Goal: Information Seeking & Learning: Learn about a topic

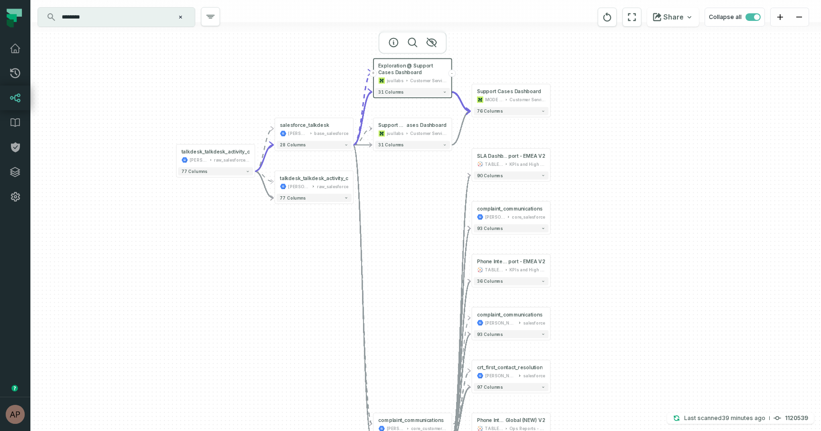
drag, startPoint x: 323, startPoint y: 235, endPoint x: 308, endPoint y: 266, distance: 35.3
click at [308, 266] on div "+ SLA Dashboard @ CS SLA Re port - EMEA V2 TABLEAU KPIs and High Level 90 colum…" at bounding box center [425, 215] width 790 height 431
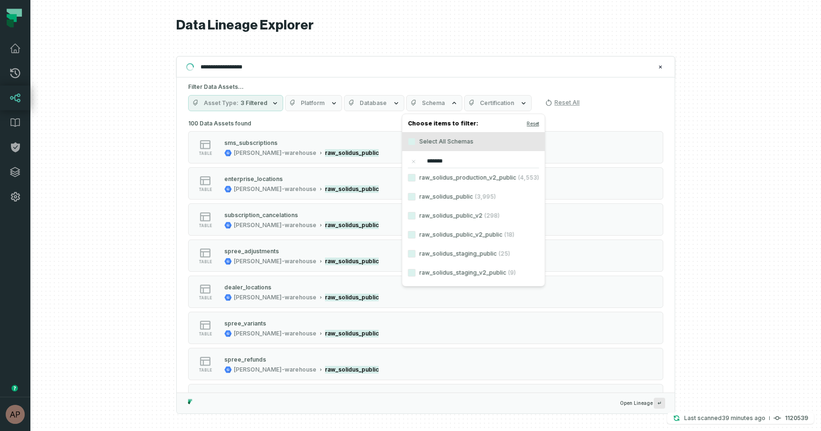
scroll to position [3357, 0]
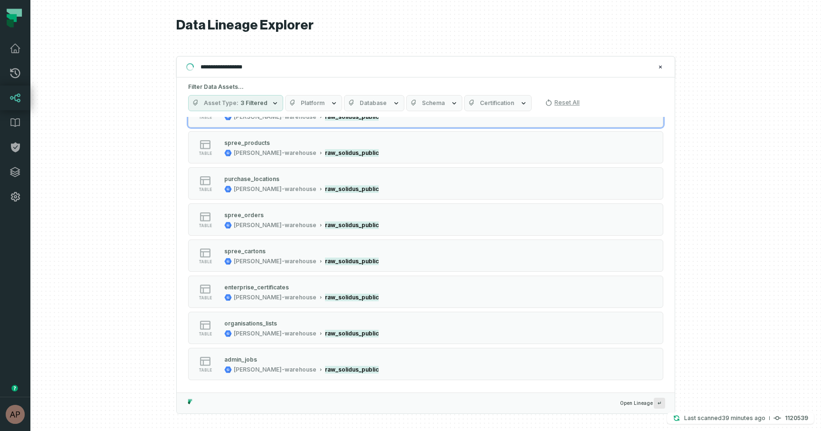
click at [132, 141] on div at bounding box center [425, 215] width 790 height 431
click at [14, 51] on icon at bounding box center [15, 48] width 10 height 9
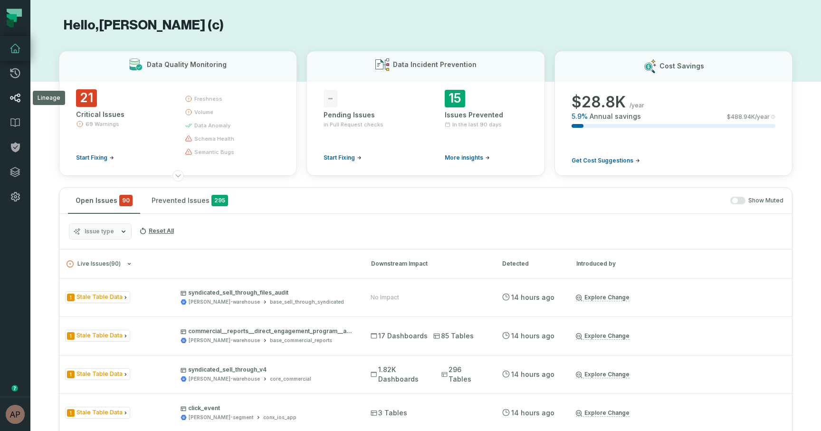
click at [22, 102] on link "Lineage" at bounding box center [15, 98] width 30 height 25
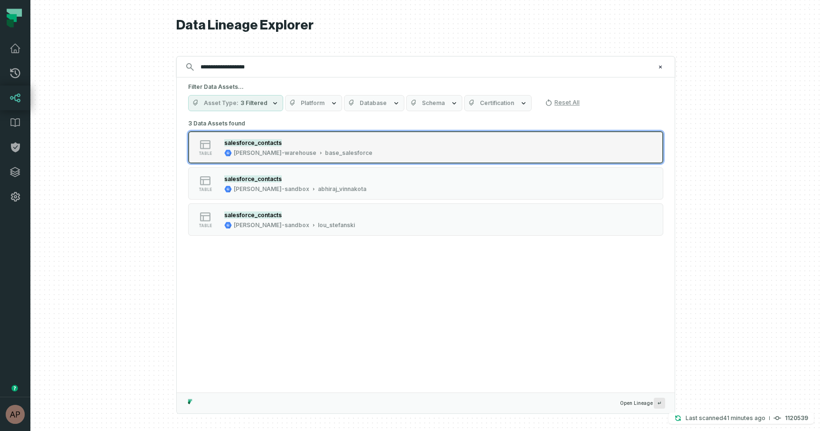
type input "**********"
click at [290, 146] on div "salesforce_contacts" at bounding box center [298, 143] width 148 height 10
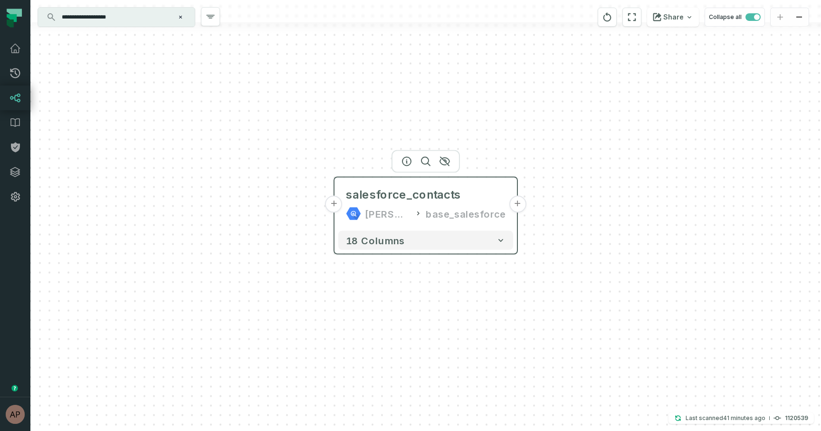
click at [339, 207] on button "+" at bounding box center [333, 204] width 17 height 17
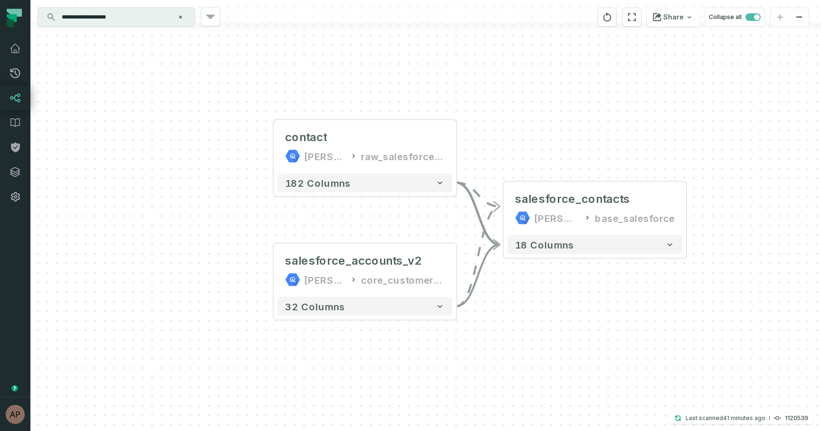
drag, startPoint x: 352, startPoint y: 244, endPoint x: 291, endPoint y: 226, distance: 63.6
click at [291, 226] on div "contact juul-warehouse raw_salesforce_v2 + 182 columns + salesforce_accounts_v2…" at bounding box center [425, 215] width 790 height 431
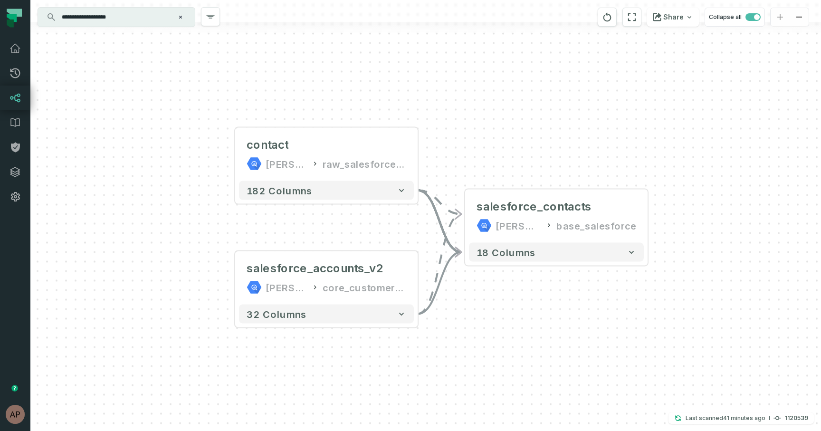
drag, startPoint x: 509, startPoint y: 112, endPoint x: 471, endPoint y: 119, distance: 39.2
click at [471, 119] on div "contact juul-warehouse raw_salesforce_v2 + 182 columns + salesforce_accounts_v2…" at bounding box center [425, 215] width 790 height 431
click at [140, 19] on input "**********" at bounding box center [115, 17] width 119 height 15
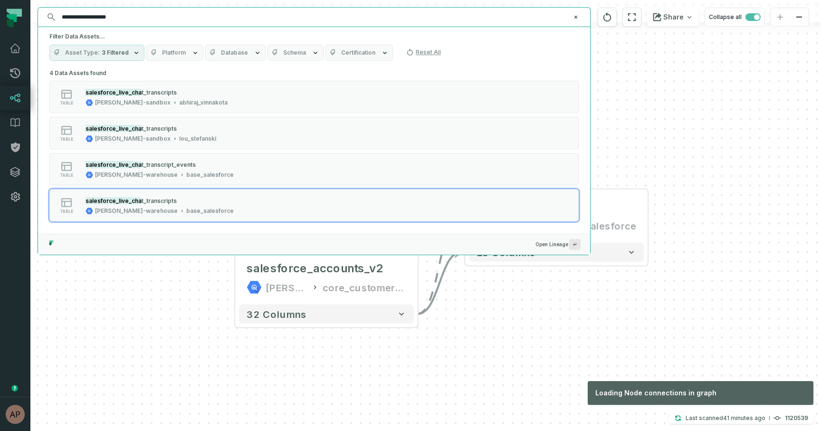
type input "**********"
click at [445, 330] on div "contact juul-warehouse raw_salesforce_v2 + 182 columns + salesforce_accounts_v2…" at bounding box center [425, 215] width 790 height 431
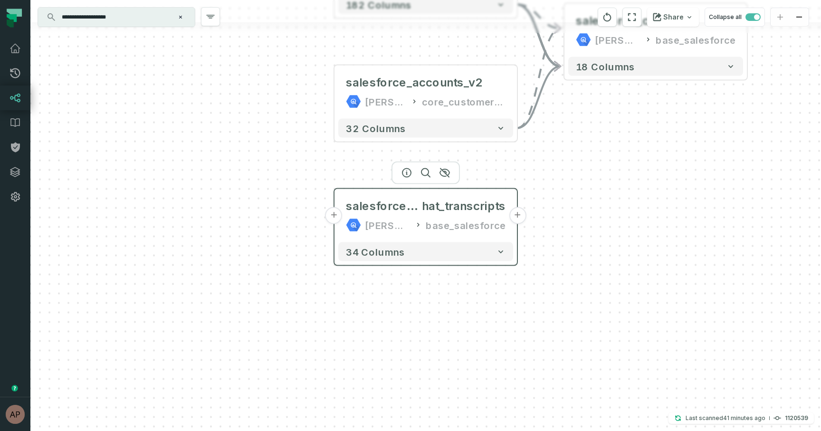
click at [334, 219] on button "+" at bounding box center [333, 215] width 17 height 17
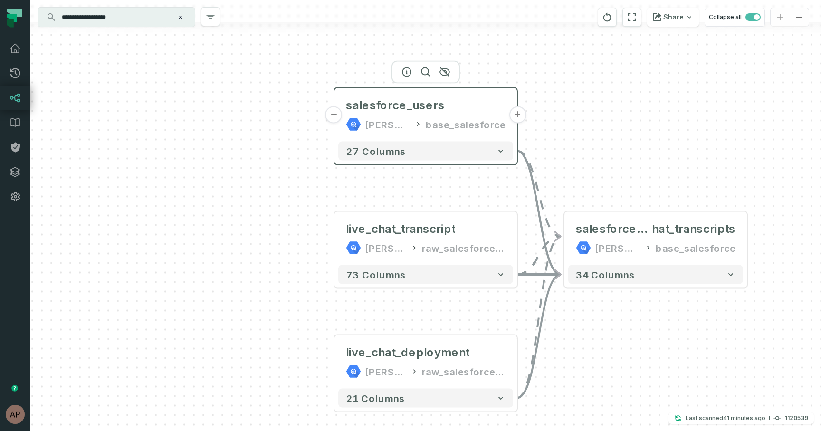
click at [336, 117] on button "+" at bounding box center [333, 114] width 17 height 17
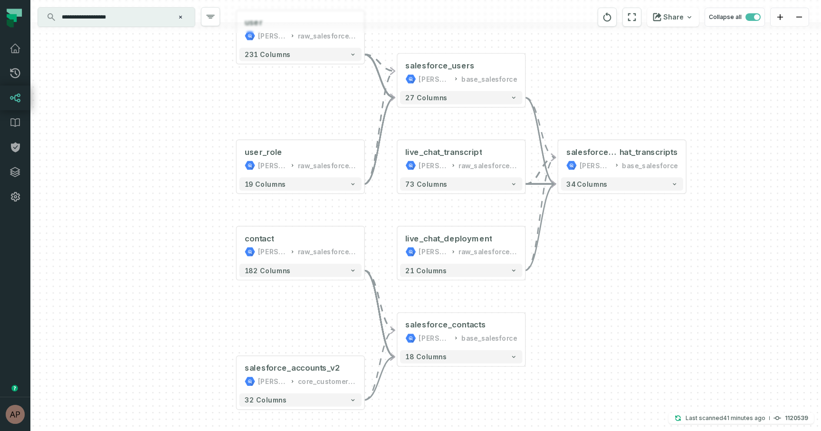
drag, startPoint x: 302, startPoint y: 247, endPoint x: 219, endPoint y: 127, distance: 145.6
click at [219, 127] on div "user juul-warehouse raw_salesforce_v2 + 231 columns user_role juul-warehouse ra…" at bounding box center [425, 215] width 790 height 431
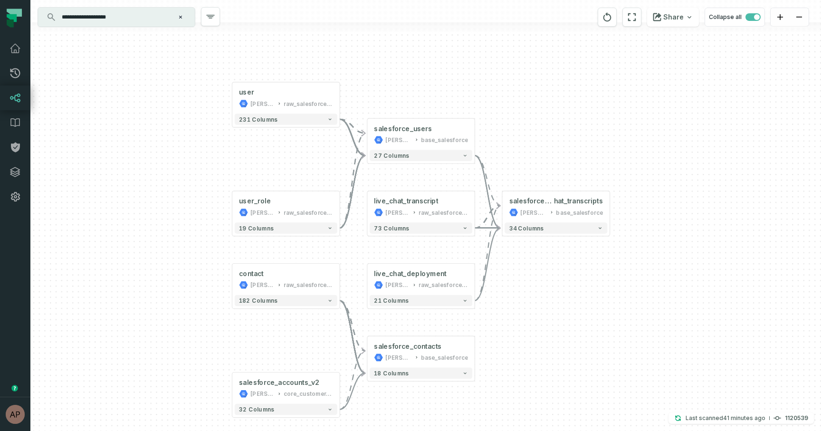
drag, startPoint x: 202, startPoint y: 120, endPoint x: 201, endPoint y: 175, distance: 55.1
click at [201, 175] on div "user juul-warehouse raw_salesforce_v2 + 231 columns user_role juul-warehouse ra…" at bounding box center [425, 215] width 790 height 431
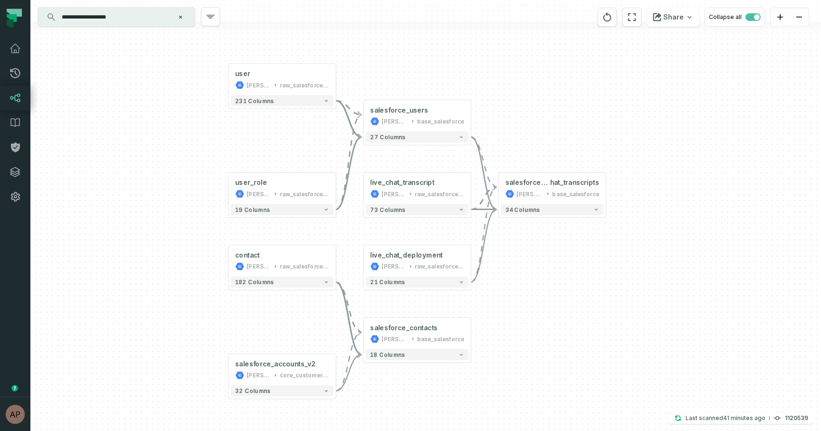
drag, startPoint x: 201, startPoint y: 175, endPoint x: 198, endPoint y: 157, distance: 18.9
click at [198, 157] on div "user juul-warehouse raw_salesforce_v2 + 231 columns user_role juul-warehouse ra…" at bounding box center [425, 215] width 790 height 431
click at [606, 188] on button "+" at bounding box center [606, 188] width 10 height 10
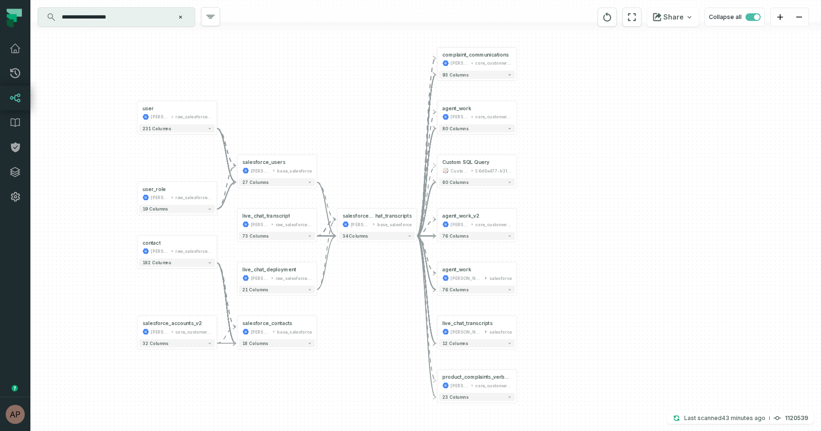
drag, startPoint x: 511, startPoint y: 165, endPoint x: 553, endPoint y: 146, distance: 46.1
click at [553, 146] on div "+ complaint_communications juul-warehouse core_customer_service + 93 columns + …" at bounding box center [425, 215] width 790 height 431
click at [519, 112] on button "+" at bounding box center [517, 113] width 8 height 8
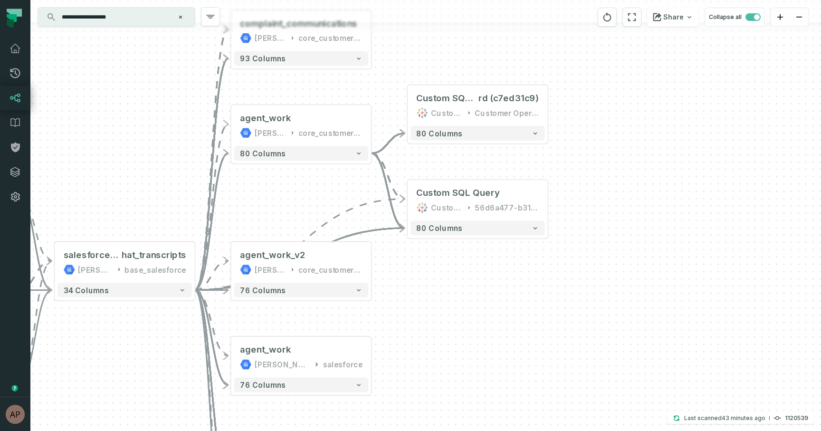
drag, startPoint x: 561, startPoint y: 229, endPoint x: 584, endPoint y: 112, distance: 119.5
click at [584, 112] on div "- Custom SQL Query @ OPS NOAM SLA Dashboa rd (c7ed31c9) CustomSQL Customer Oper…" at bounding box center [425, 215] width 790 height 431
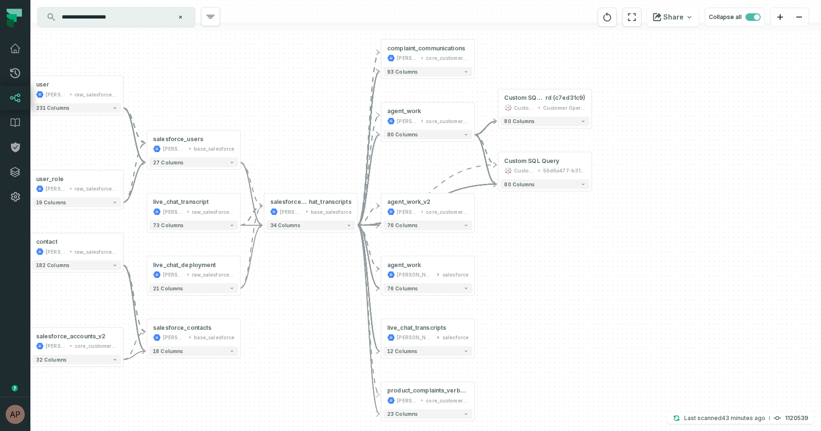
drag, startPoint x: 583, startPoint y: 228, endPoint x: 612, endPoint y: 226, distance: 29.5
click at [613, 226] on div "- Custom SQL Query @ OPS NOAM SLA Dashboa rd (c7ed31c9) CustomSQL Customer Oper…" at bounding box center [425, 215] width 790 height 431
